Goal: Task Accomplishment & Management: Complete application form

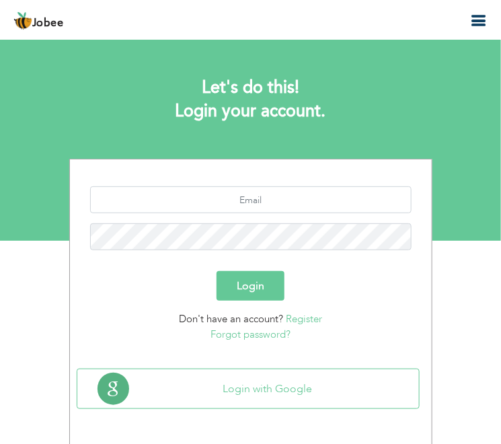
click at [87, 95] on div "Let's do this! Login your account." at bounding box center [250, 96] width 343 height 61
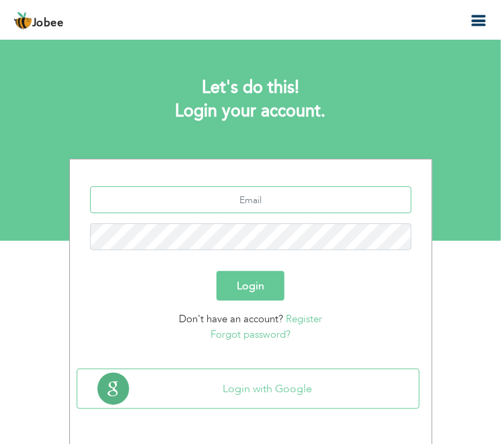
click at [264, 195] on input "text" at bounding box center [250, 199] width 321 height 27
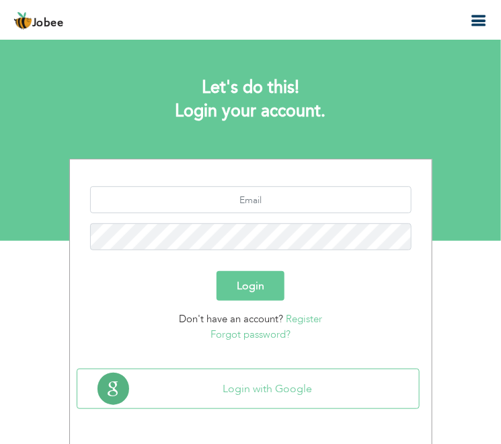
click at [406, 147] on section "Let's do this! Login your account. Login Don't have an account? Register Forgot…" at bounding box center [250, 140] width 501 height 202
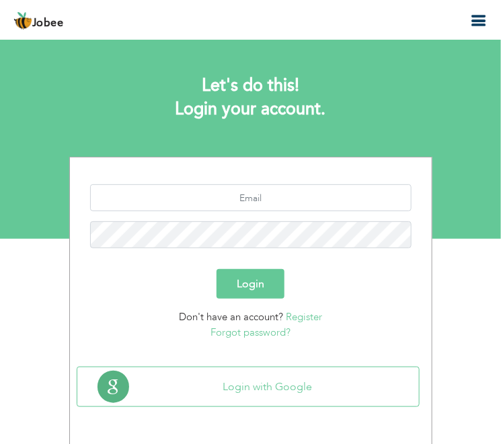
scroll to position [3, 0]
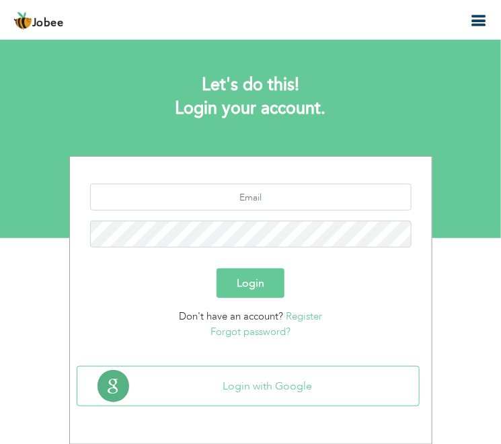
click at [36, 19] on span "Jobee" at bounding box center [48, 23] width 32 height 11
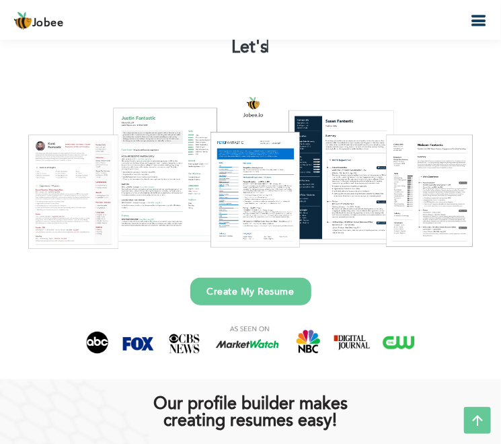
scroll to position [61, 0]
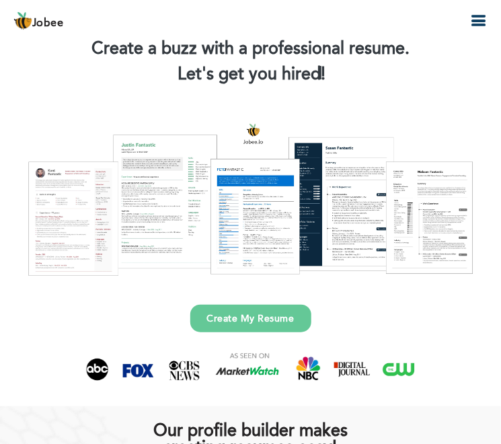
click at [278, 195] on div at bounding box center [250, 199] width 481 height 170
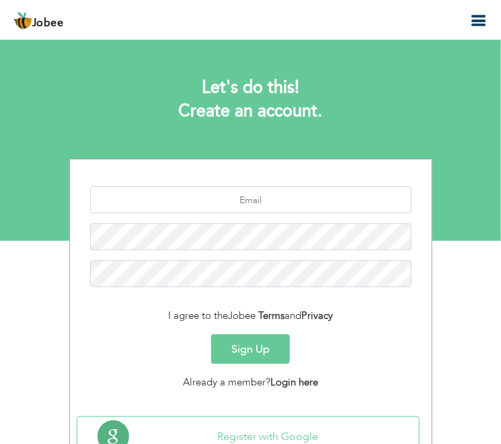
scroll to position [50, 0]
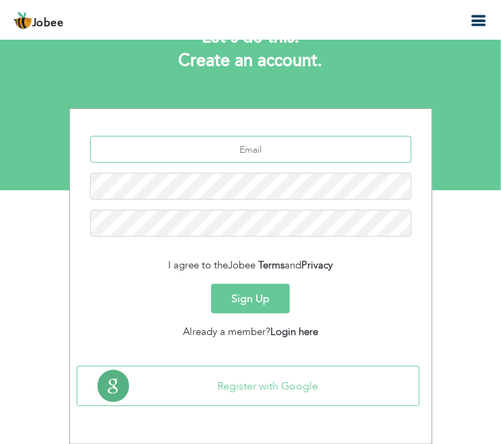
click at [229, 142] on input "text" at bounding box center [250, 149] width 321 height 27
click at [255, 152] on input "text" at bounding box center [250, 149] width 321 height 27
paste input "[EMAIL_ADDRESS][DOMAIN_NAME]"
type input "[EMAIL_ADDRESS][DOMAIN_NAME]"
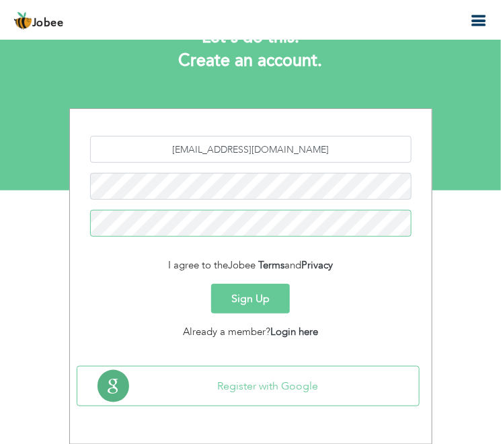
click at [211, 284] on button "Sign Up" at bounding box center [250, 299] width 79 height 30
